Goal: Find specific fact: Find specific fact

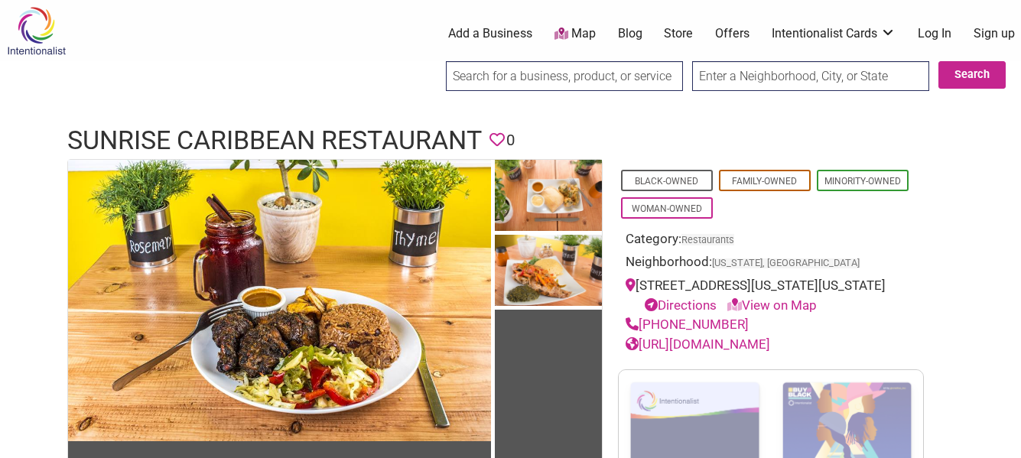
click at [607, 122] on header "Sunrise Caribbean Restaurant Favorite 0" at bounding box center [510, 140] width 887 height 37
click at [648, 284] on div "[STREET_ADDRESS][US_STATE][US_STATE] Directions View on Map" at bounding box center [770, 295] width 290 height 39
click at [761, 286] on div "[STREET_ADDRESS][US_STATE][US_STATE] Directions View on Map" at bounding box center [770, 295] width 290 height 39
copy div "[STREET_ADDRESS][US_STATE]"
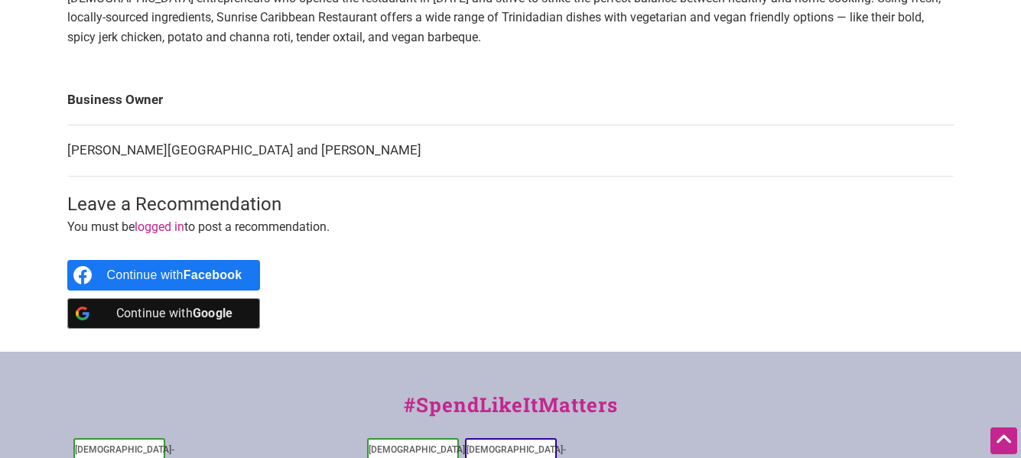
scroll to position [383, 0]
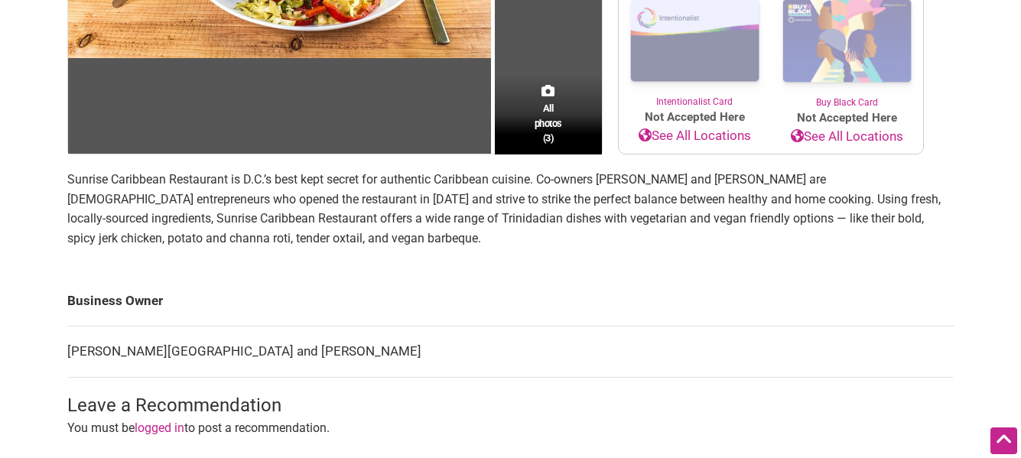
click at [83, 353] on td "[PERSON_NAME][GEOGRAPHIC_DATA] and [PERSON_NAME]" at bounding box center [510, 351] width 887 height 51
click at [129, 353] on td "[PERSON_NAME][GEOGRAPHIC_DATA] and [PERSON_NAME]" at bounding box center [510, 351] width 887 height 51
copy td "[PERSON_NAME][GEOGRAPHIC_DATA]"
